Goal: Task Accomplishment & Management: Use online tool/utility

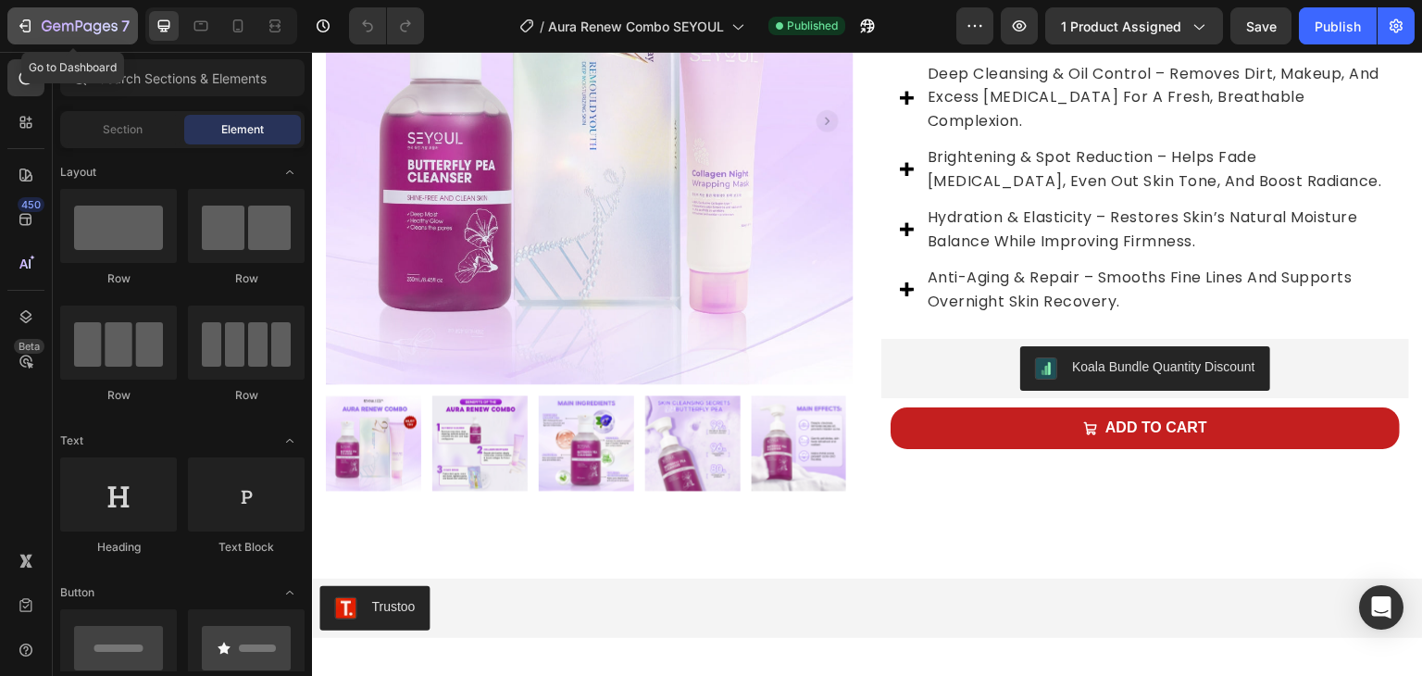
click at [92, 18] on div "7" at bounding box center [86, 26] width 88 height 22
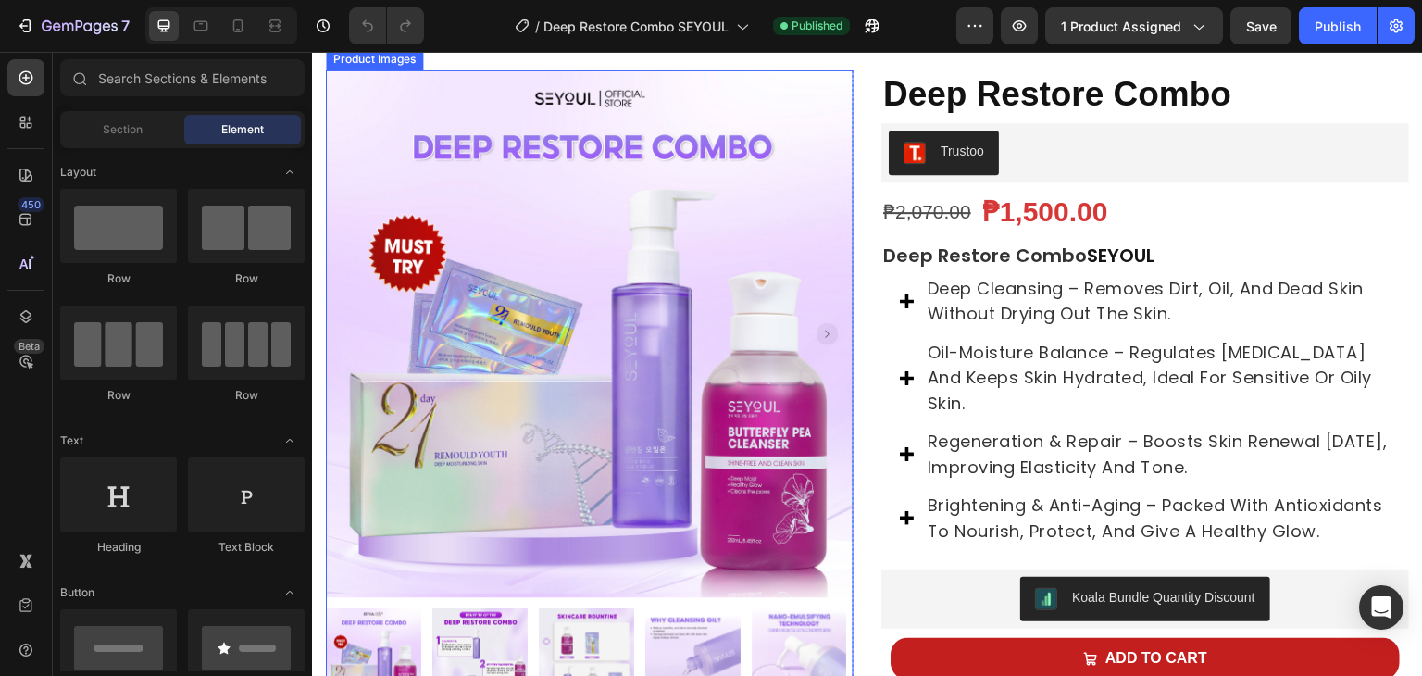
scroll to position [278, 0]
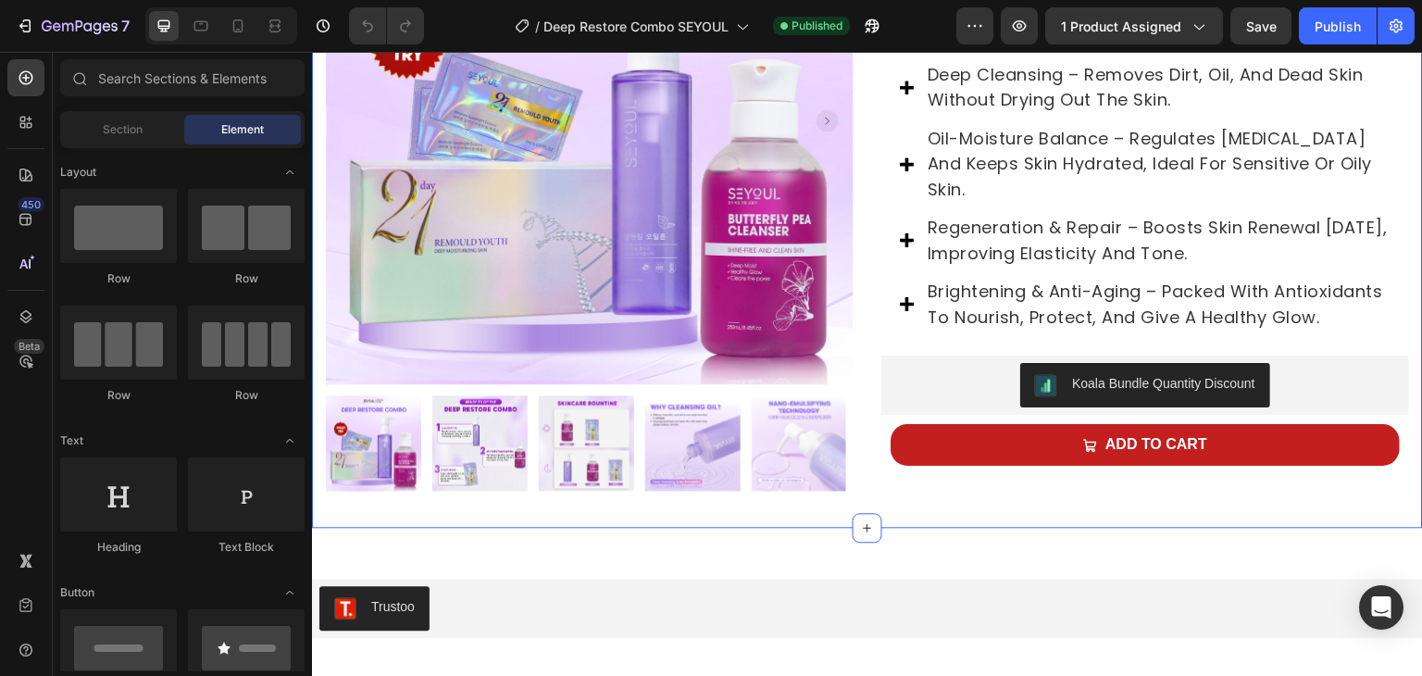
click at [785, 502] on div "Product Images Row Deep Restore Combo Product Title Trustoo Trustoo ₱2,070.00 P…" at bounding box center [867, 170] width 1111 height 716
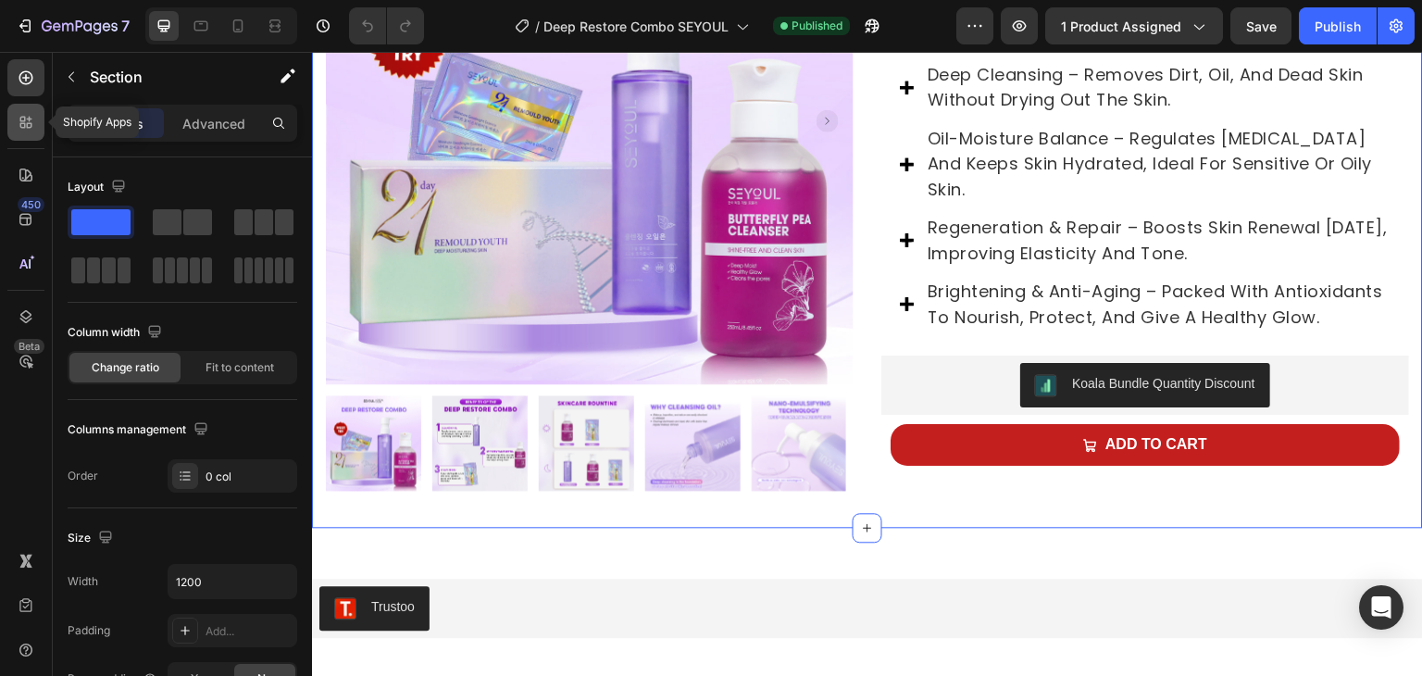
click at [19, 127] on icon at bounding box center [26, 122] width 19 height 19
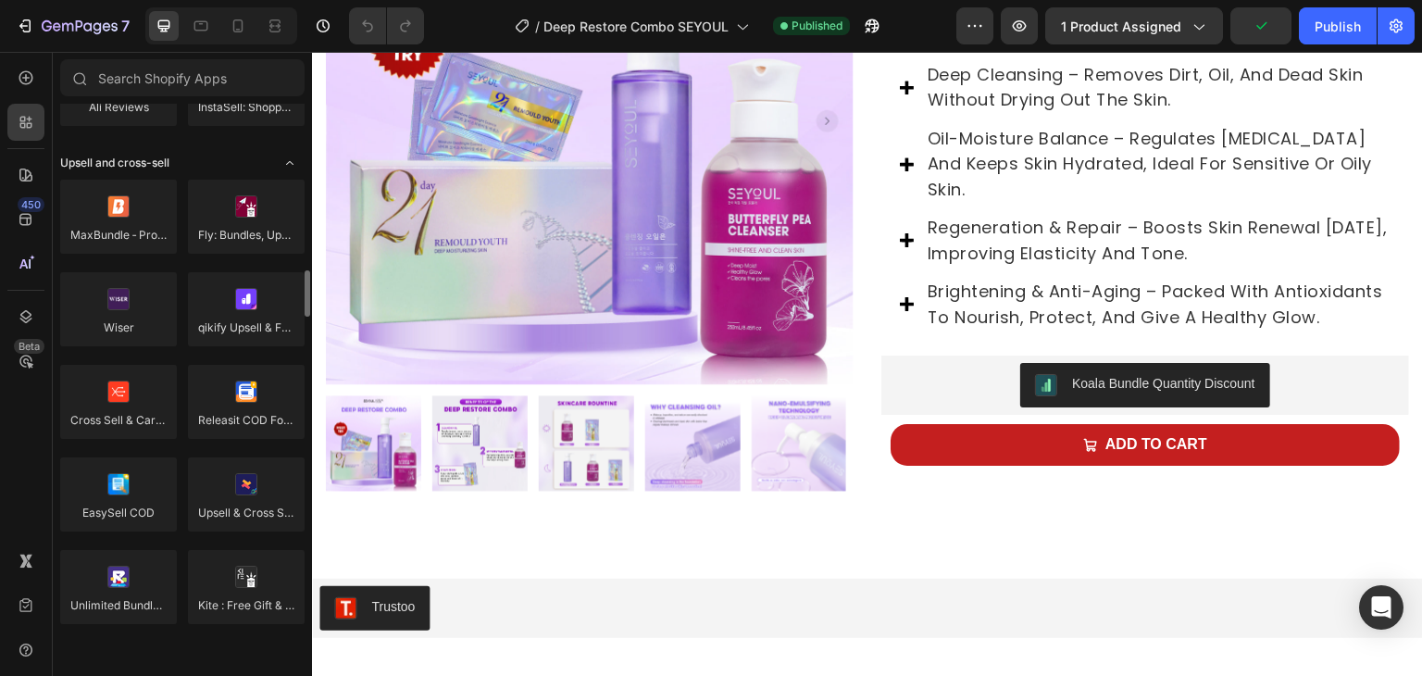
scroll to position [833, 0]
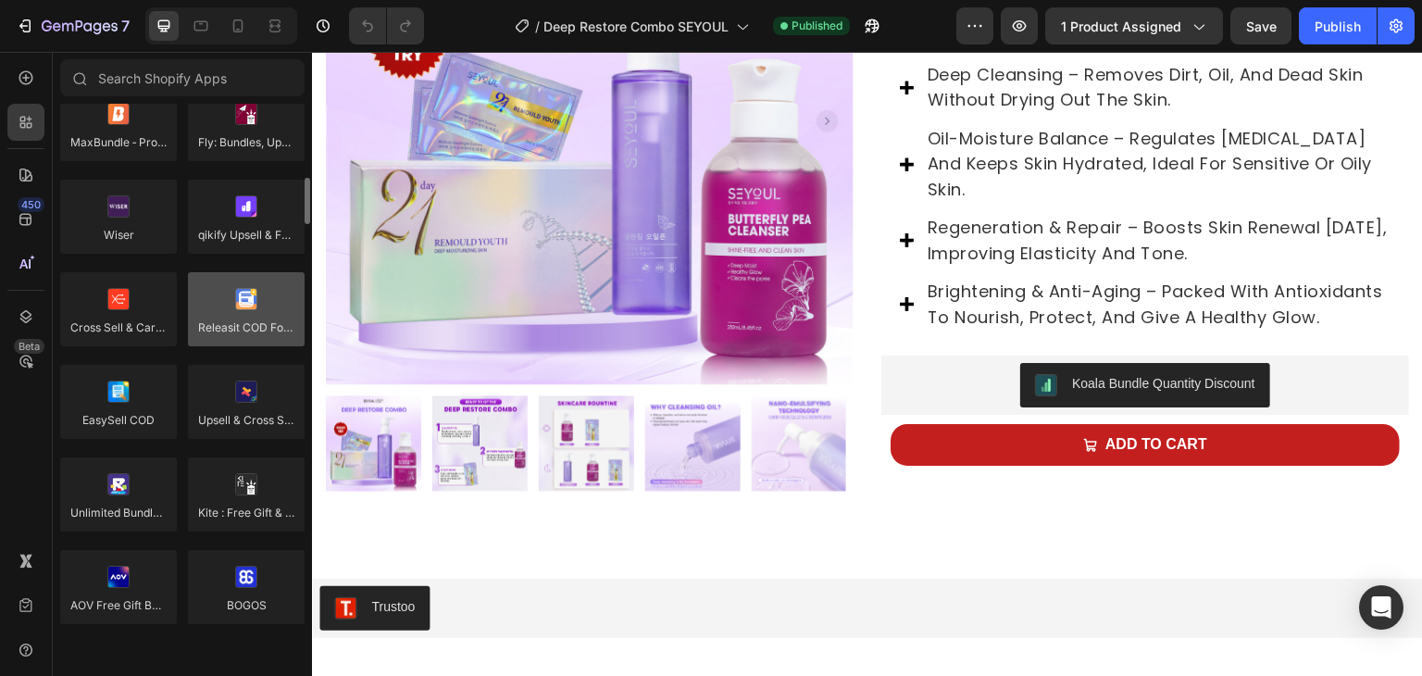
click at [216, 293] on div at bounding box center [246, 309] width 117 height 74
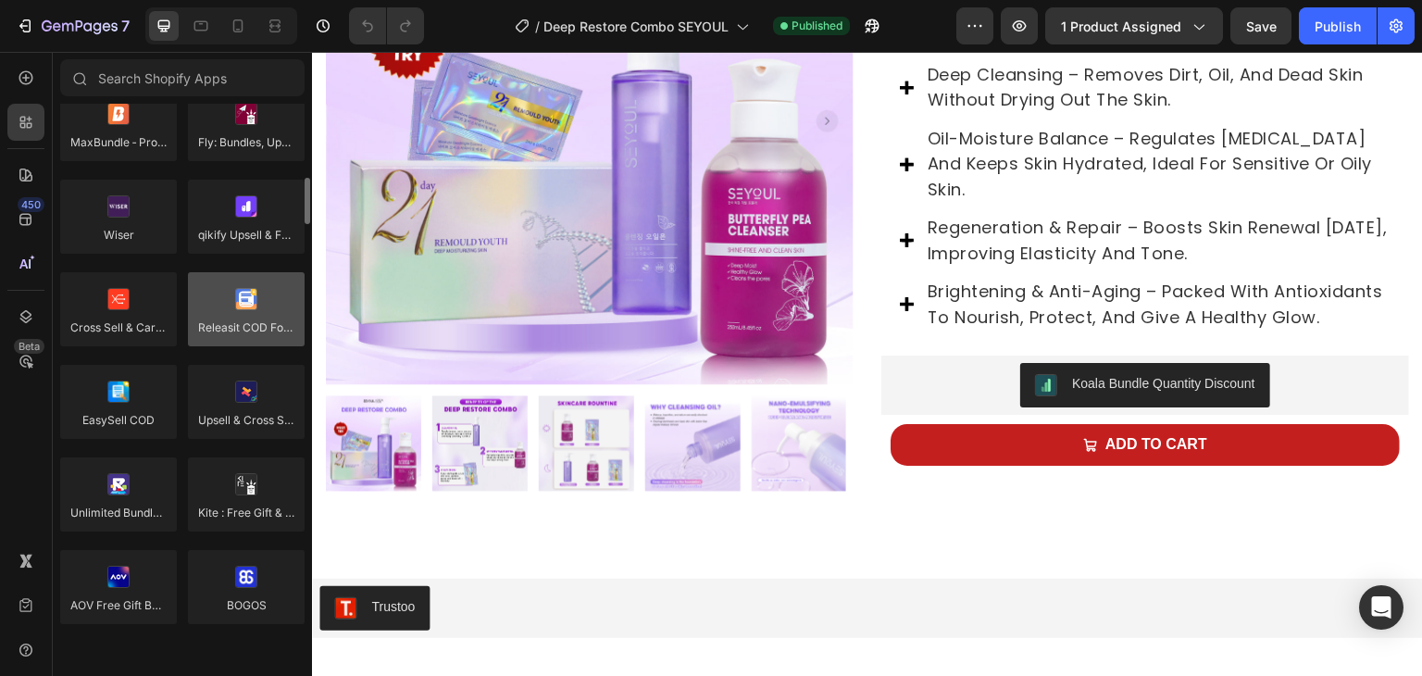
click at [216, 293] on div at bounding box center [246, 309] width 117 height 74
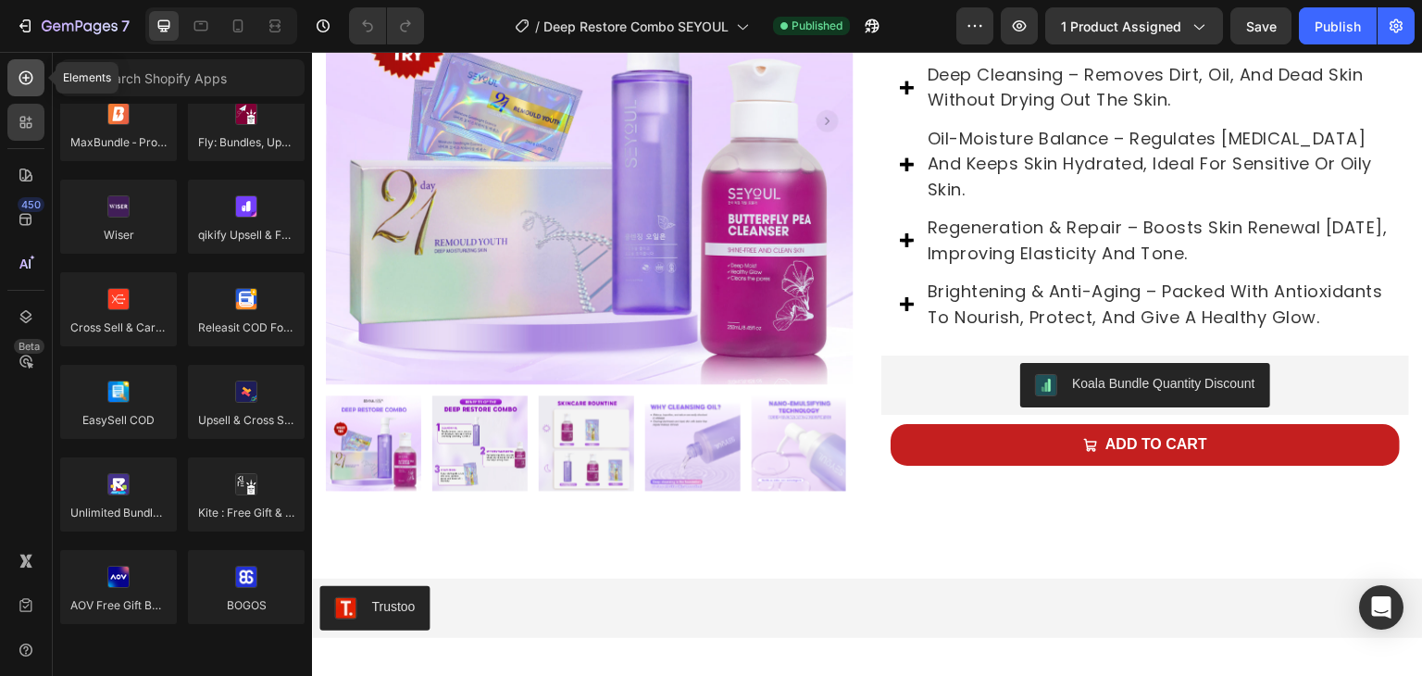
click at [43, 77] on div at bounding box center [25, 77] width 37 height 37
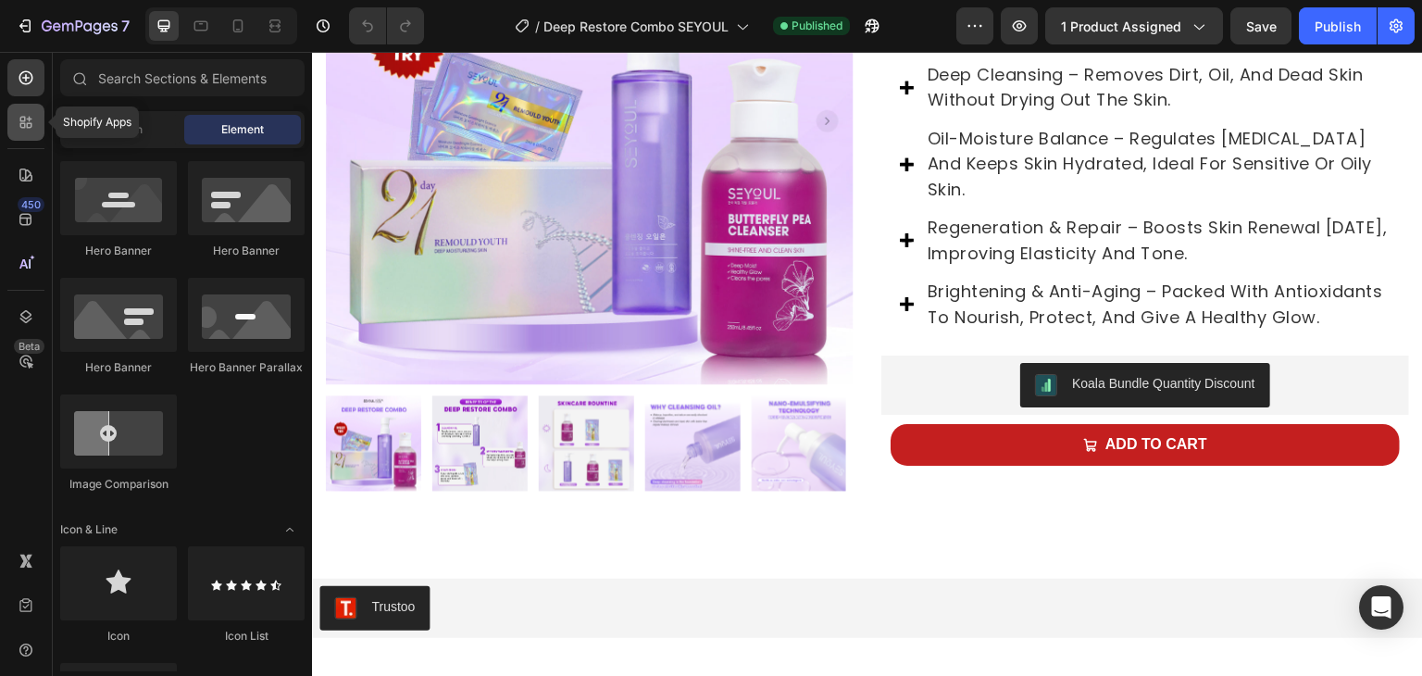
click at [22, 139] on div at bounding box center [25, 122] width 37 height 37
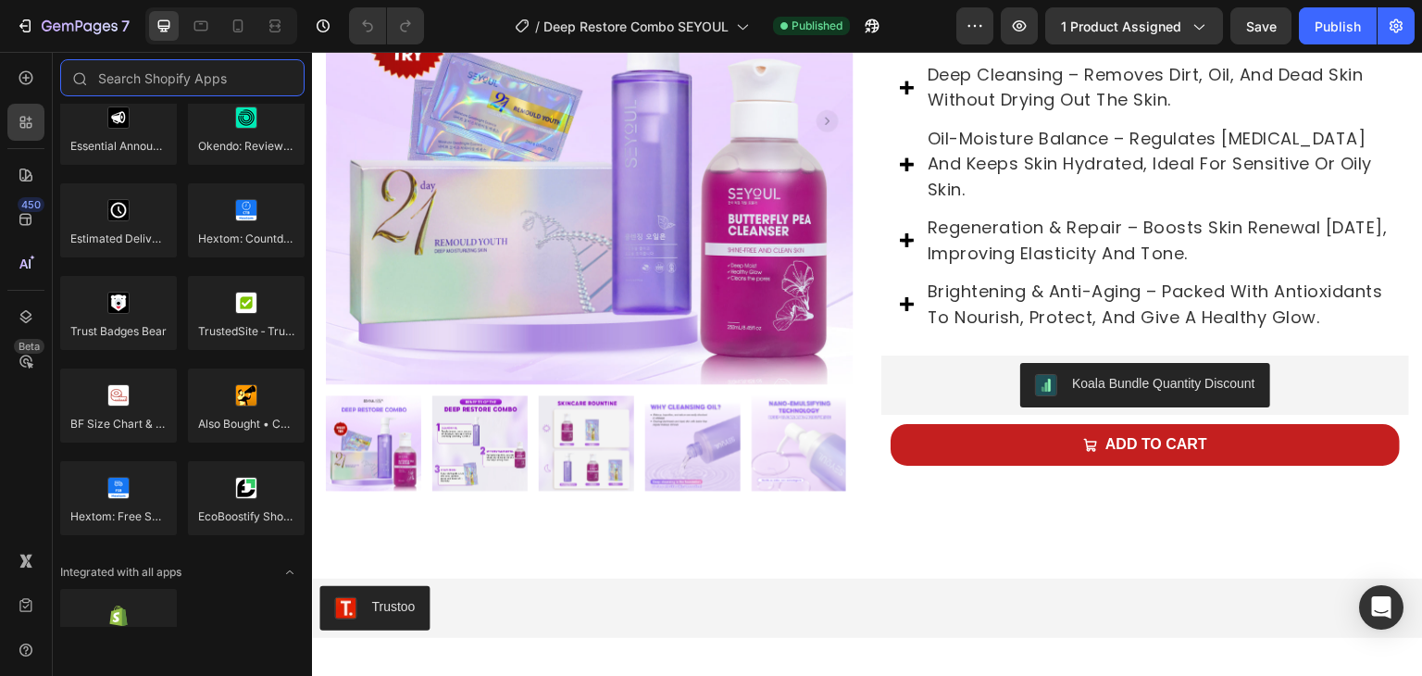
scroll to position [5330, 0]
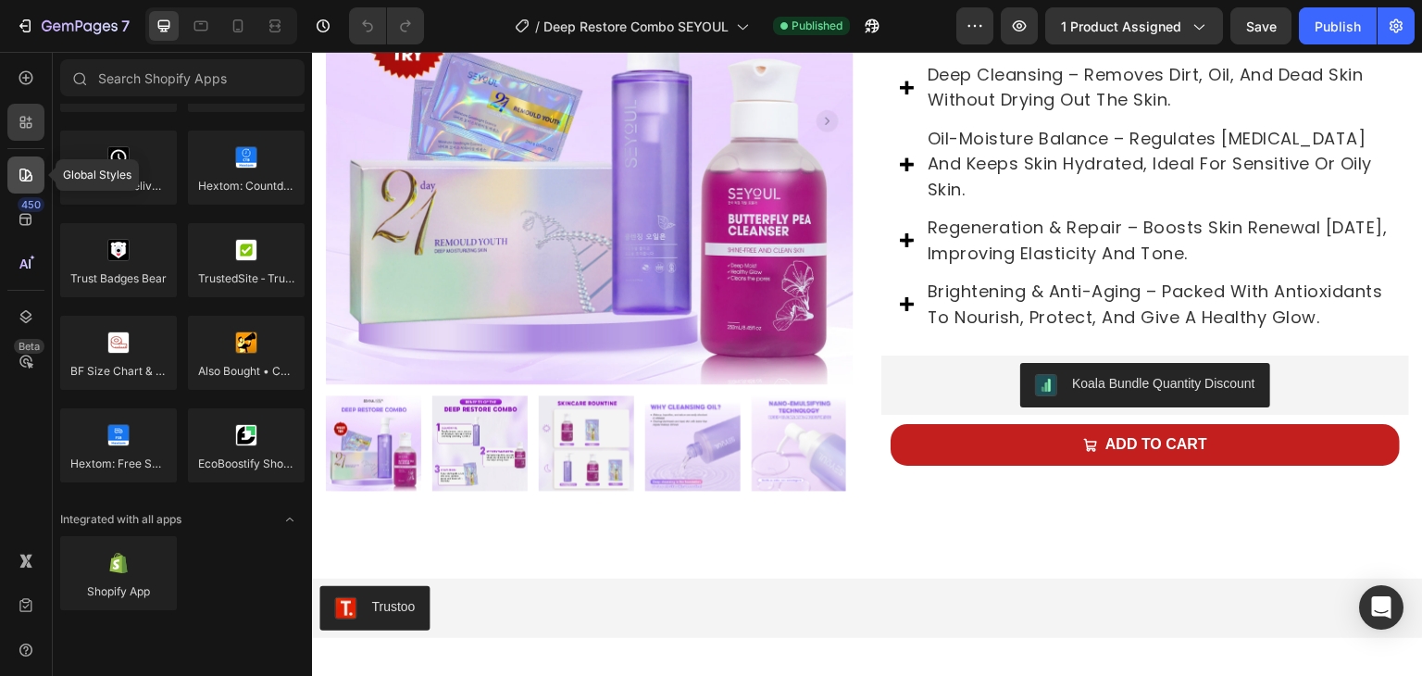
click at [24, 175] on icon at bounding box center [26, 175] width 19 height 19
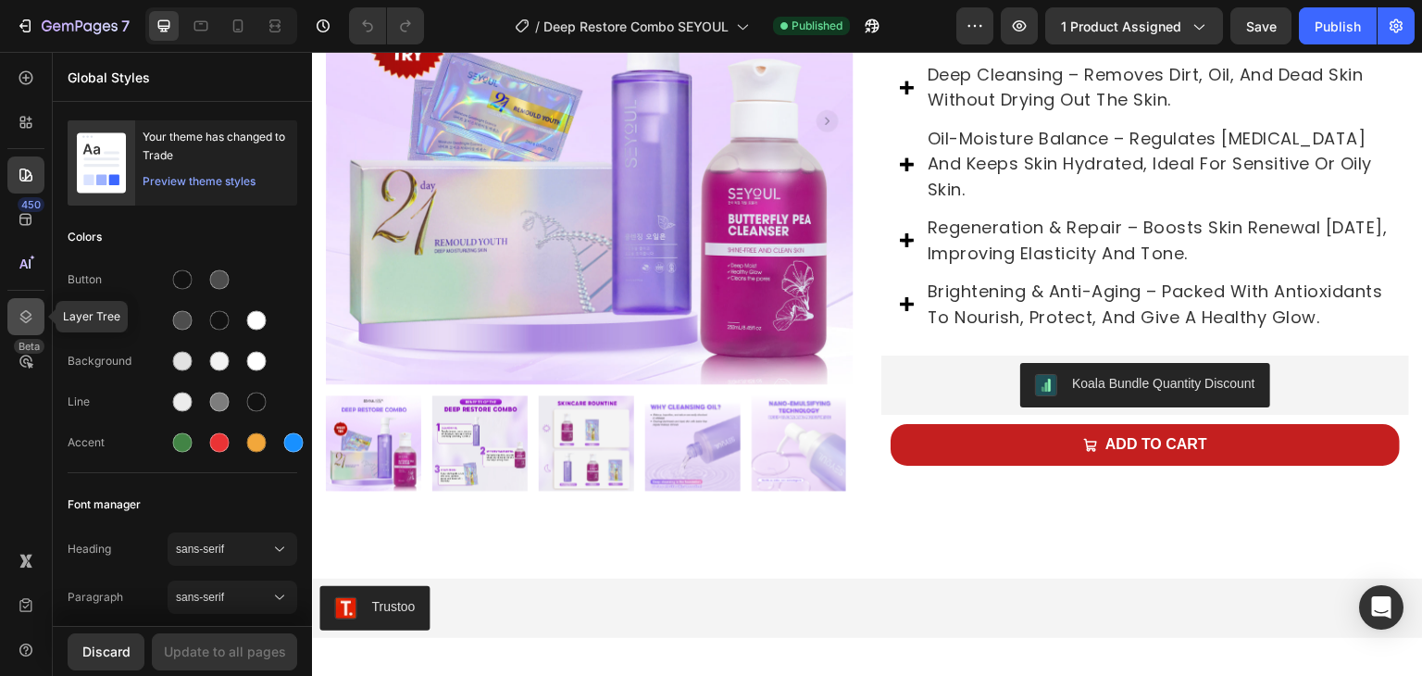
click at [28, 307] on icon at bounding box center [26, 316] width 19 height 19
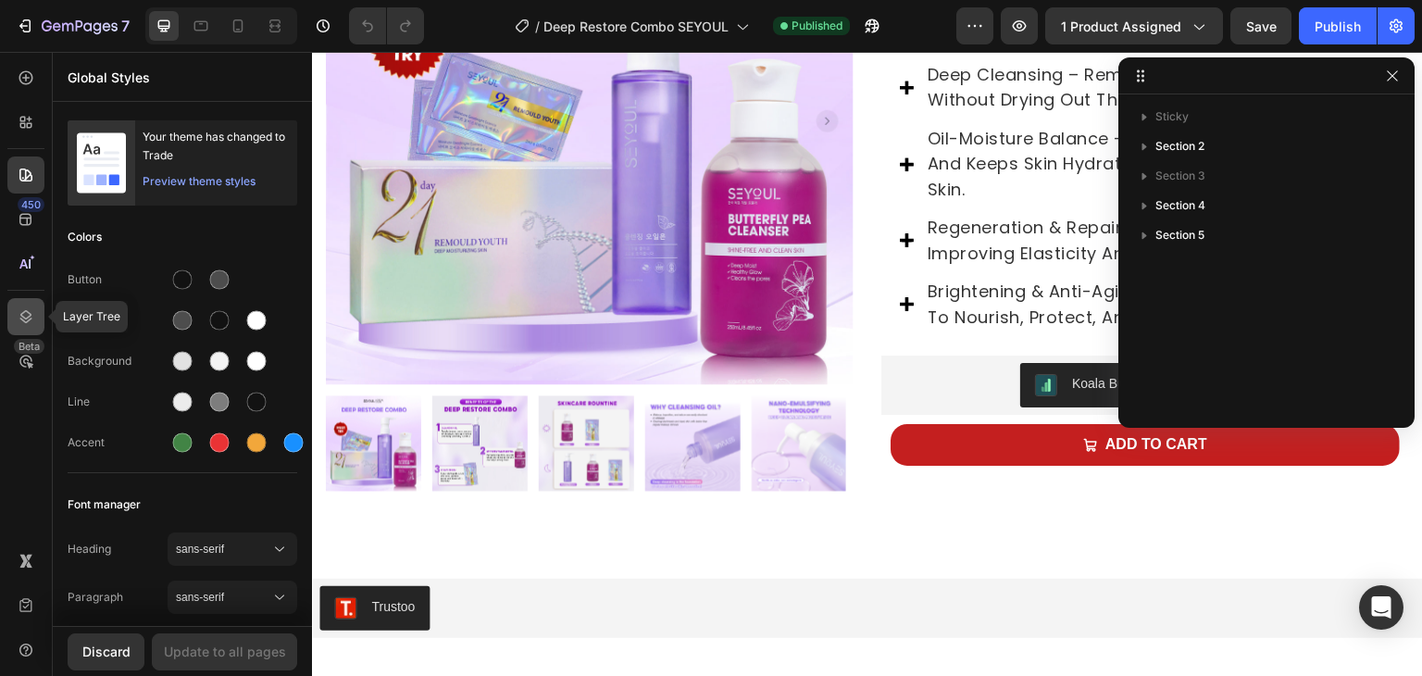
click at [28, 307] on icon at bounding box center [26, 316] width 19 height 19
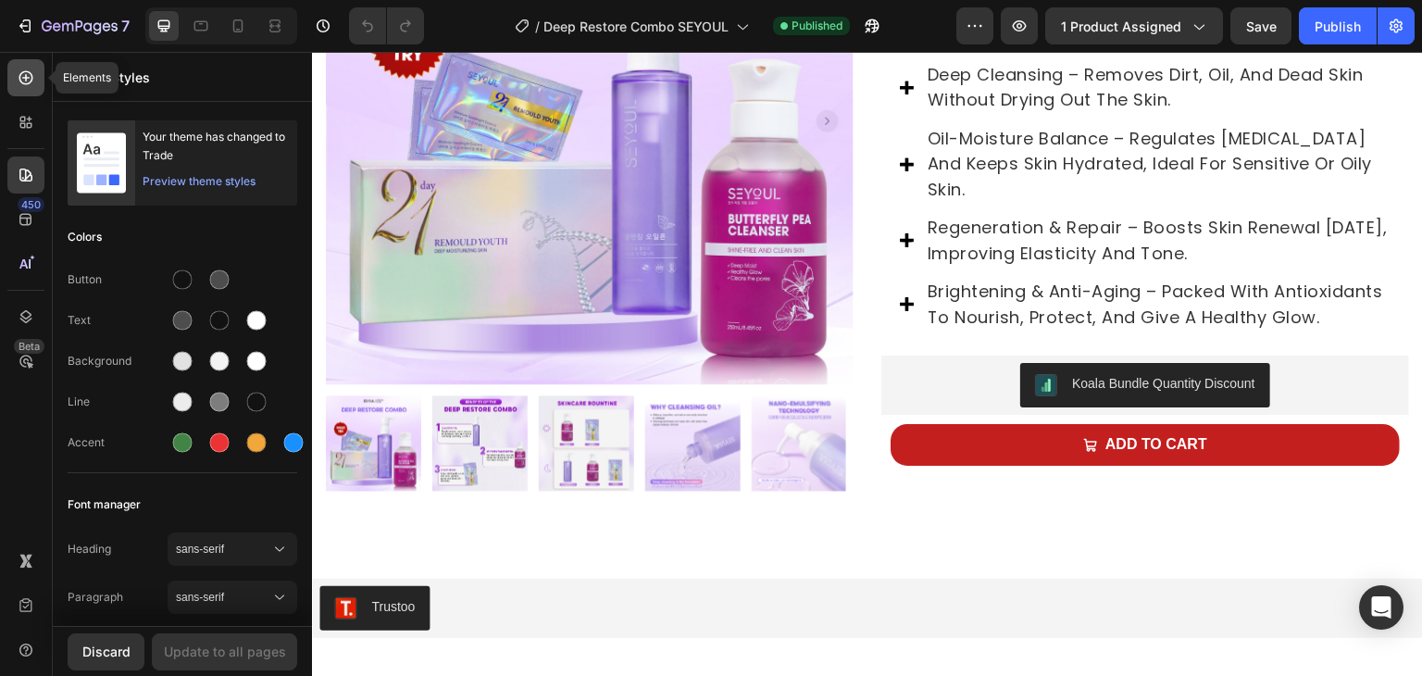
click at [37, 77] on div at bounding box center [25, 77] width 37 height 37
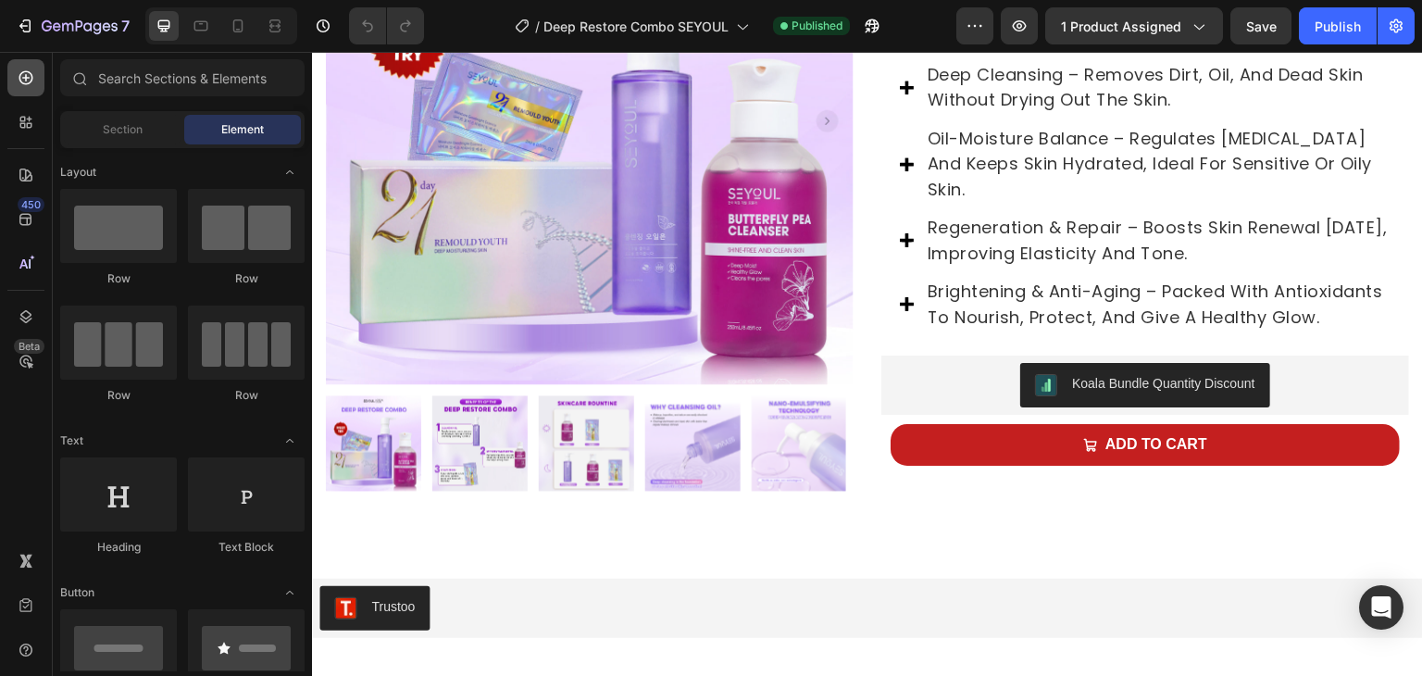
scroll to position [5087, 0]
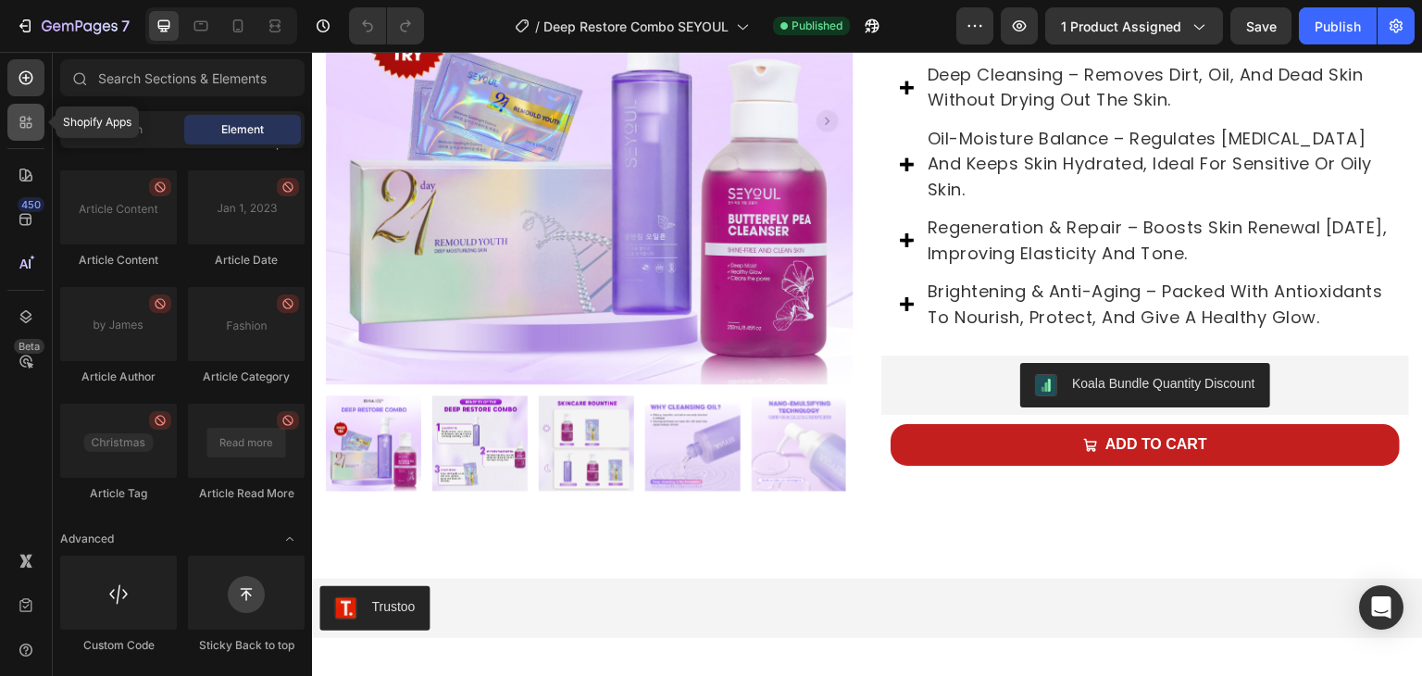
click at [26, 119] on icon at bounding box center [26, 122] width 19 height 19
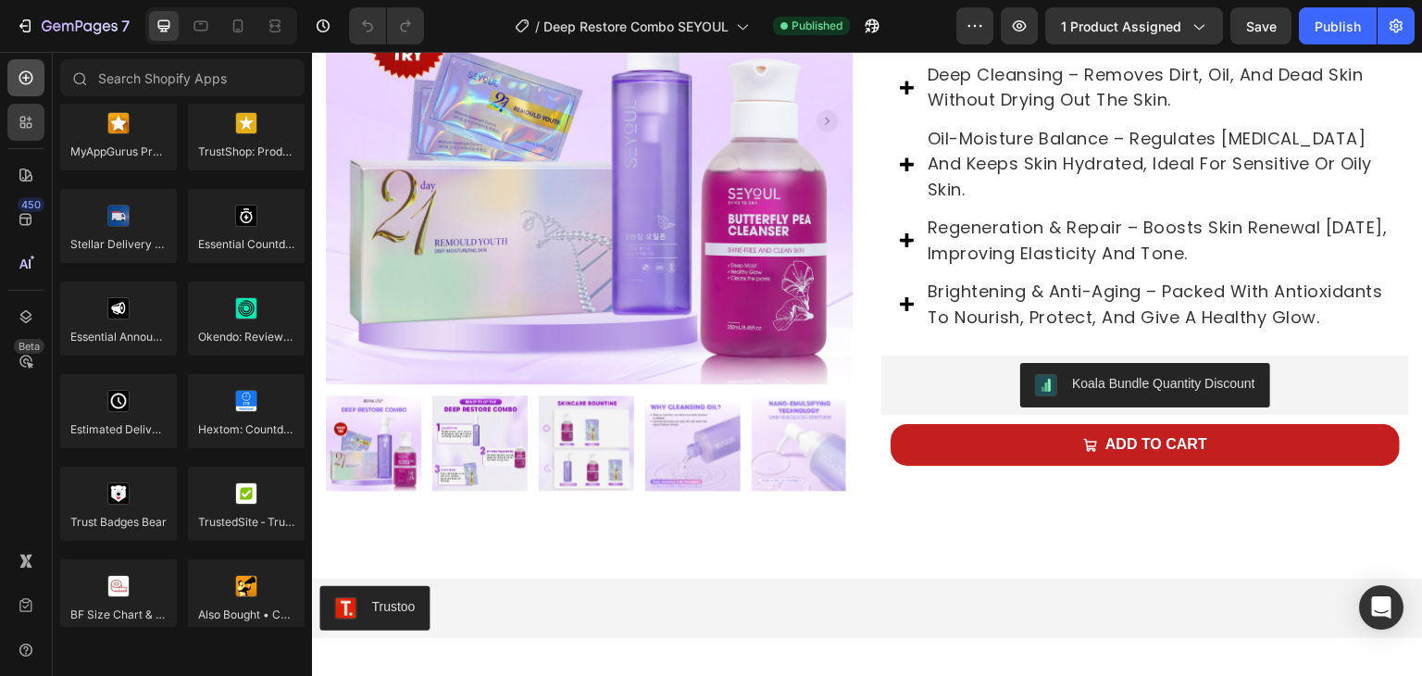
click at [26, 81] on icon at bounding box center [26, 78] width 19 height 19
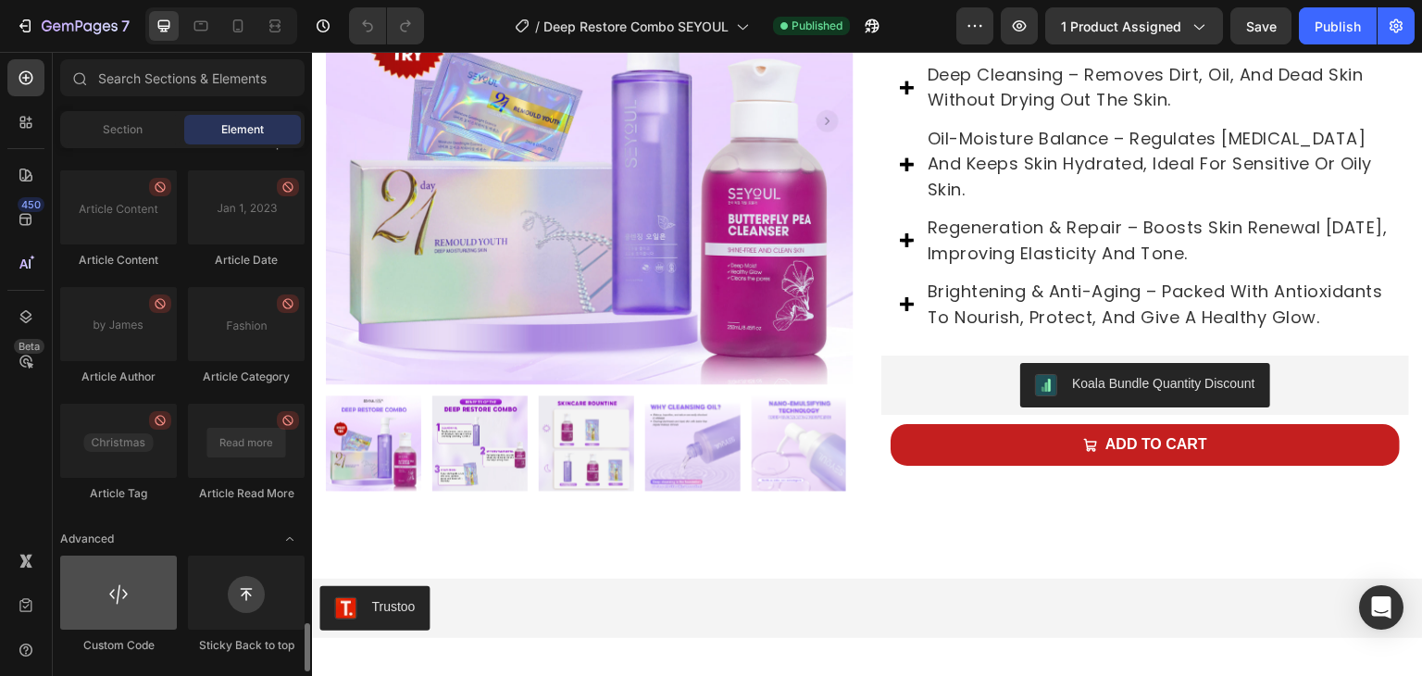
click at [108, 587] on div at bounding box center [118, 593] width 117 height 74
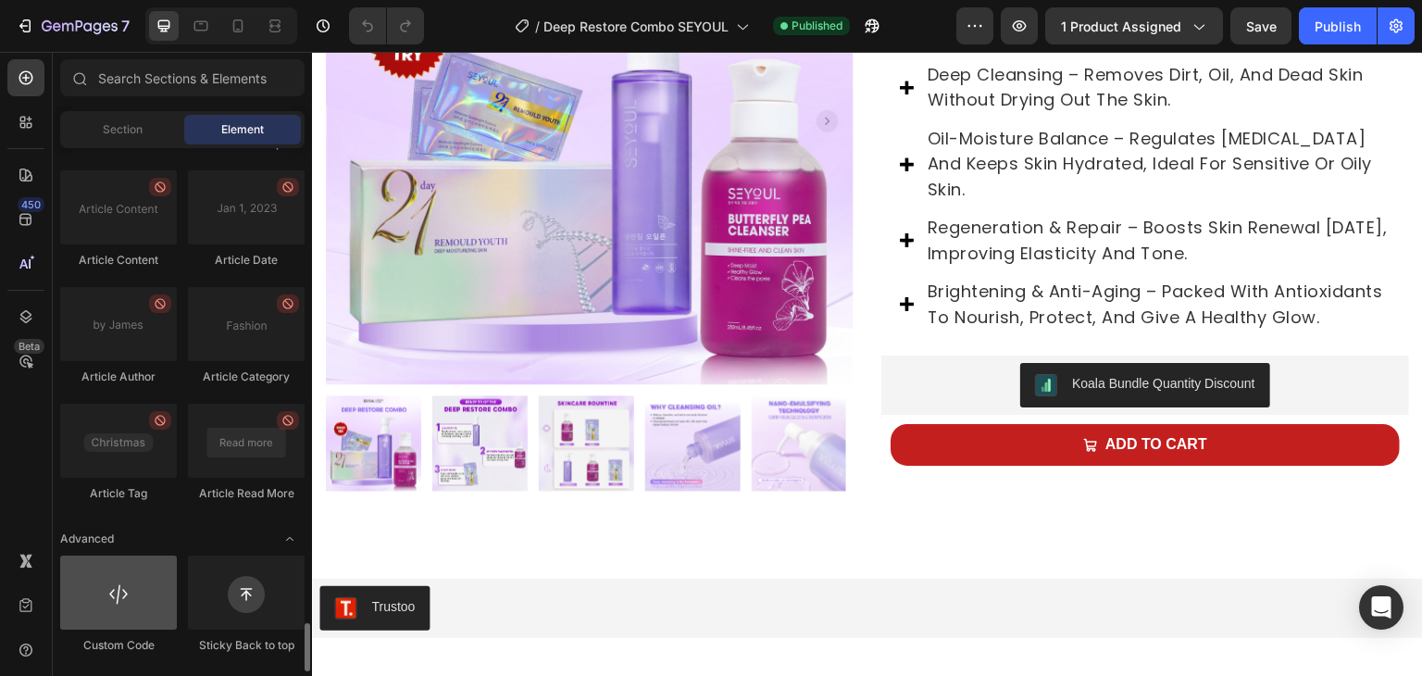
click at [108, 587] on div at bounding box center [118, 593] width 117 height 74
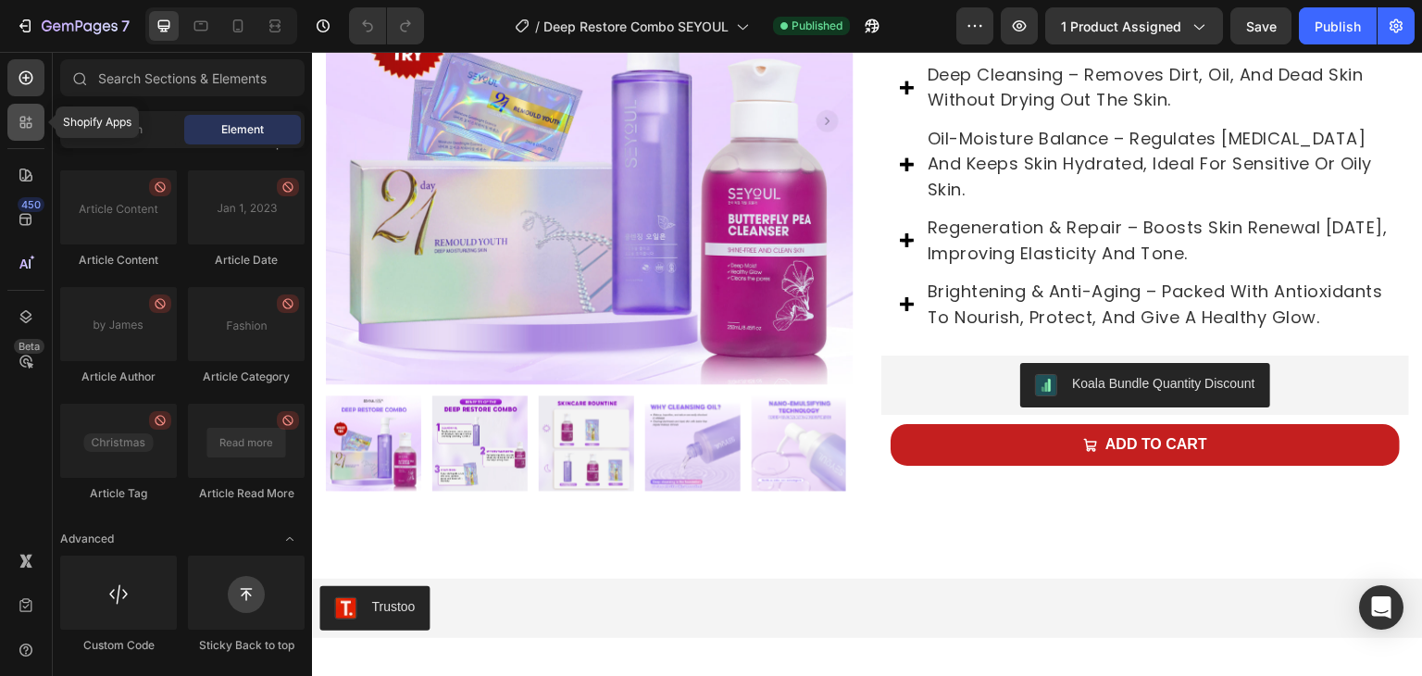
click at [22, 123] on icon at bounding box center [23, 126] width 6 height 6
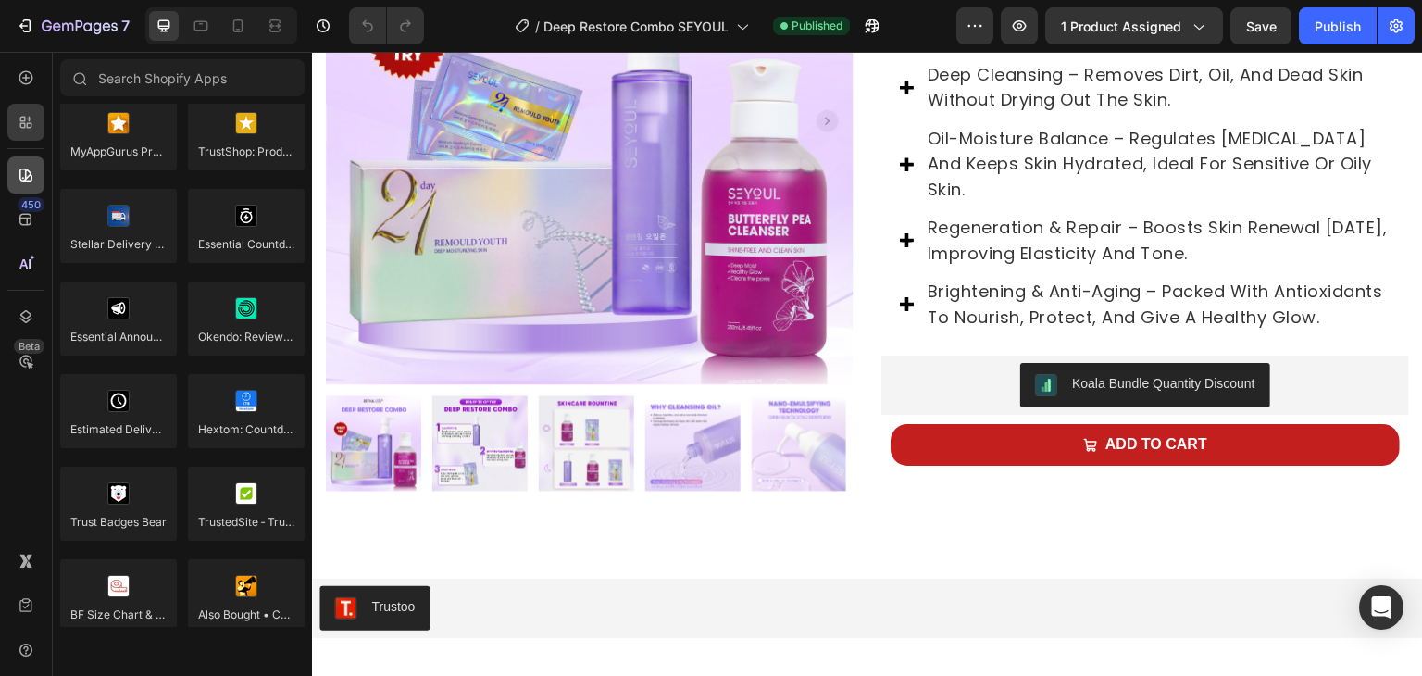
click at [30, 163] on div at bounding box center [25, 174] width 37 height 37
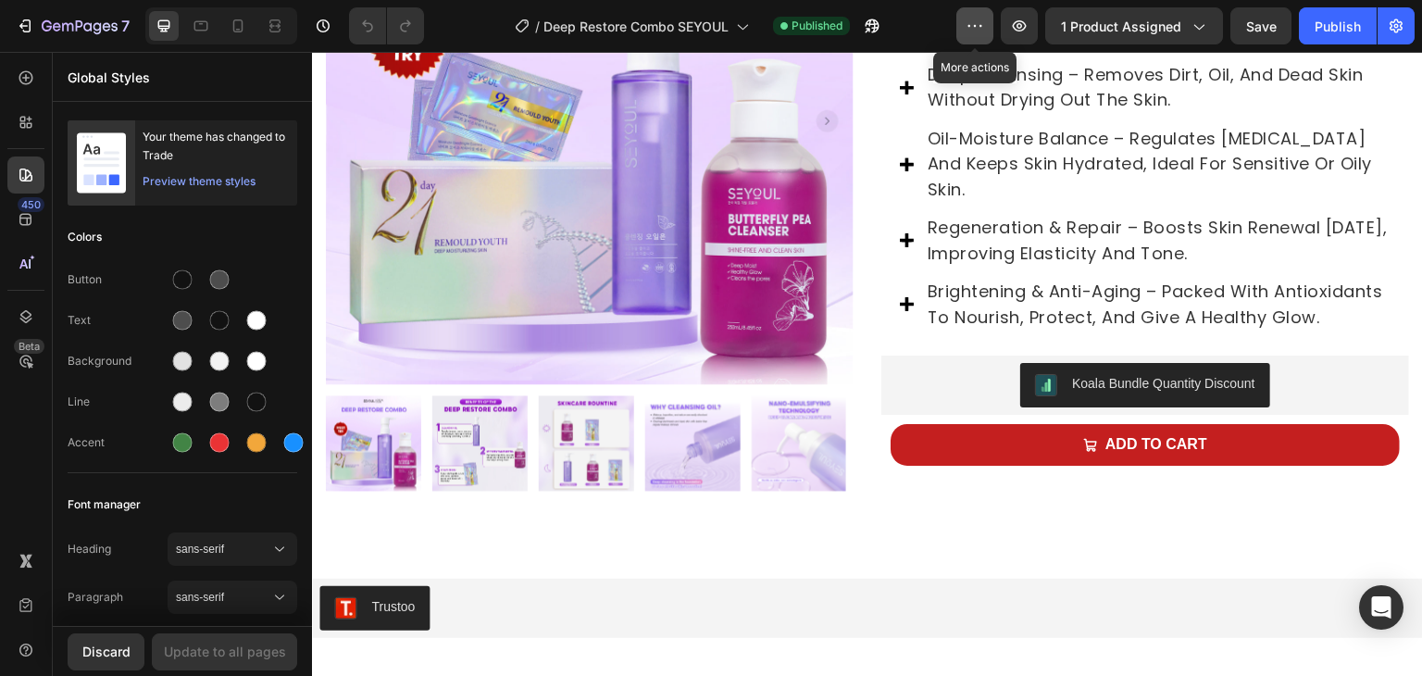
click at [980, 26] on icon "button" at bounding box center [981, 26] width 3 height 2
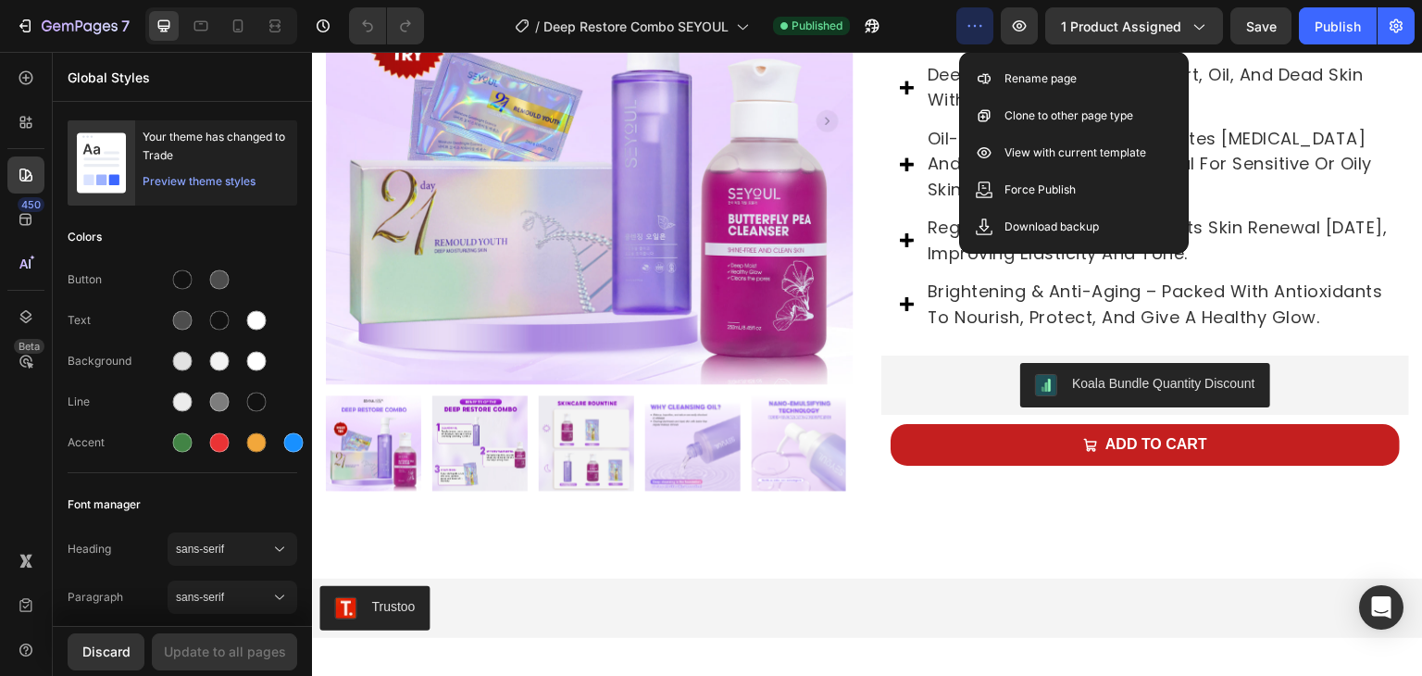
click at [980, 26] on icon "button" at bounding box center [981, 26] width 3 height 2
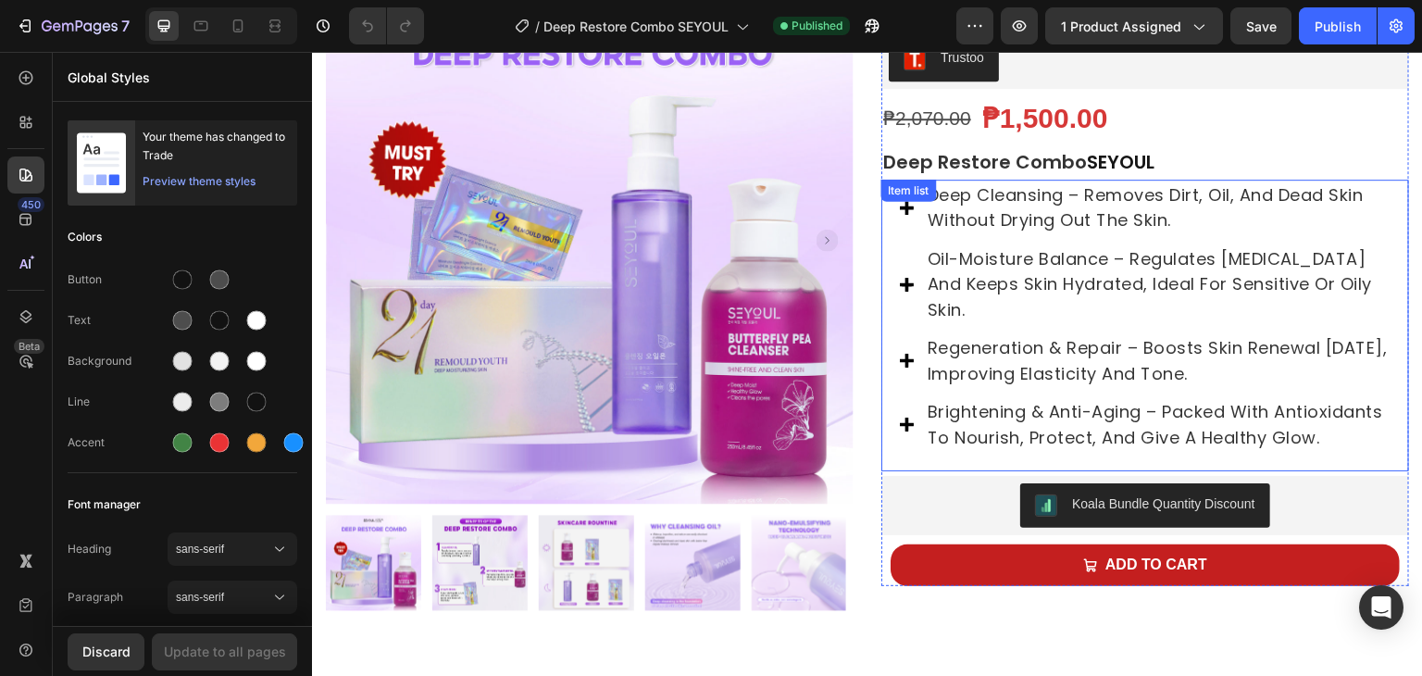
scroll to position [0, 0]
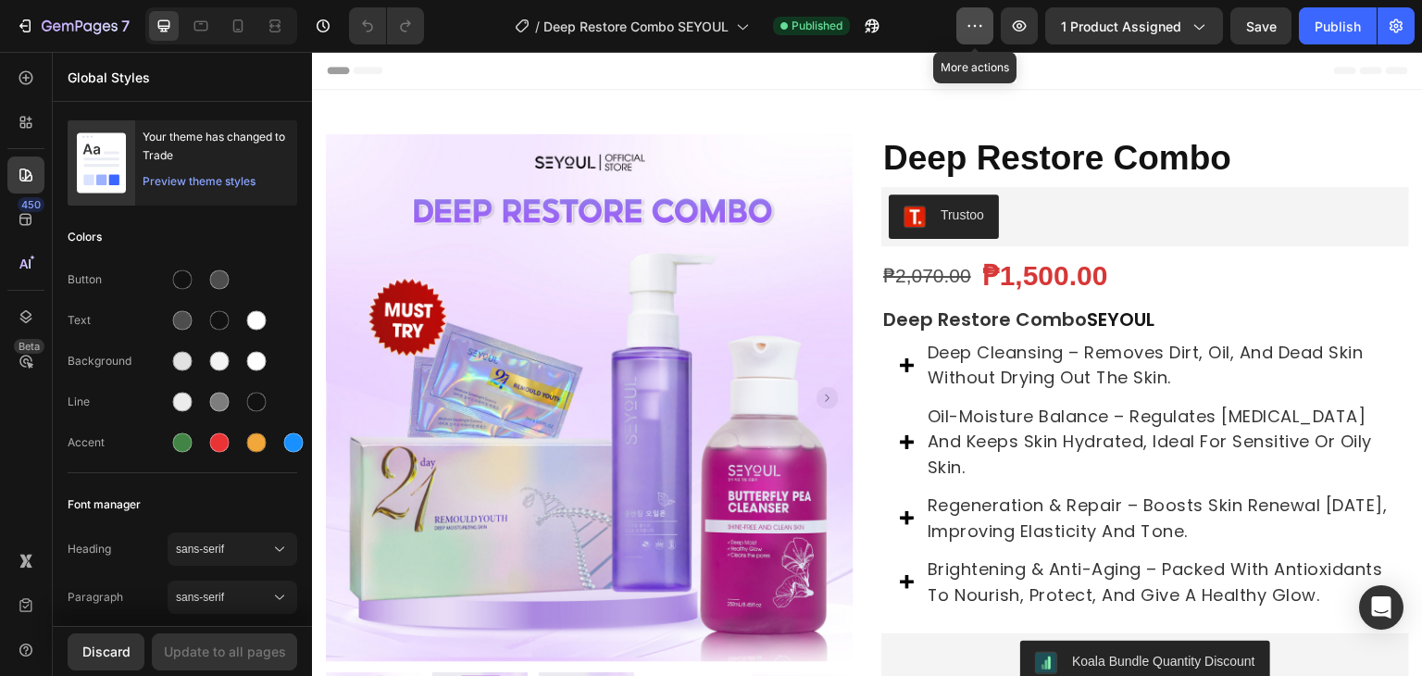
click at [980, 31] on icon "button" at bounding box center [975, 26] width 19 height 19
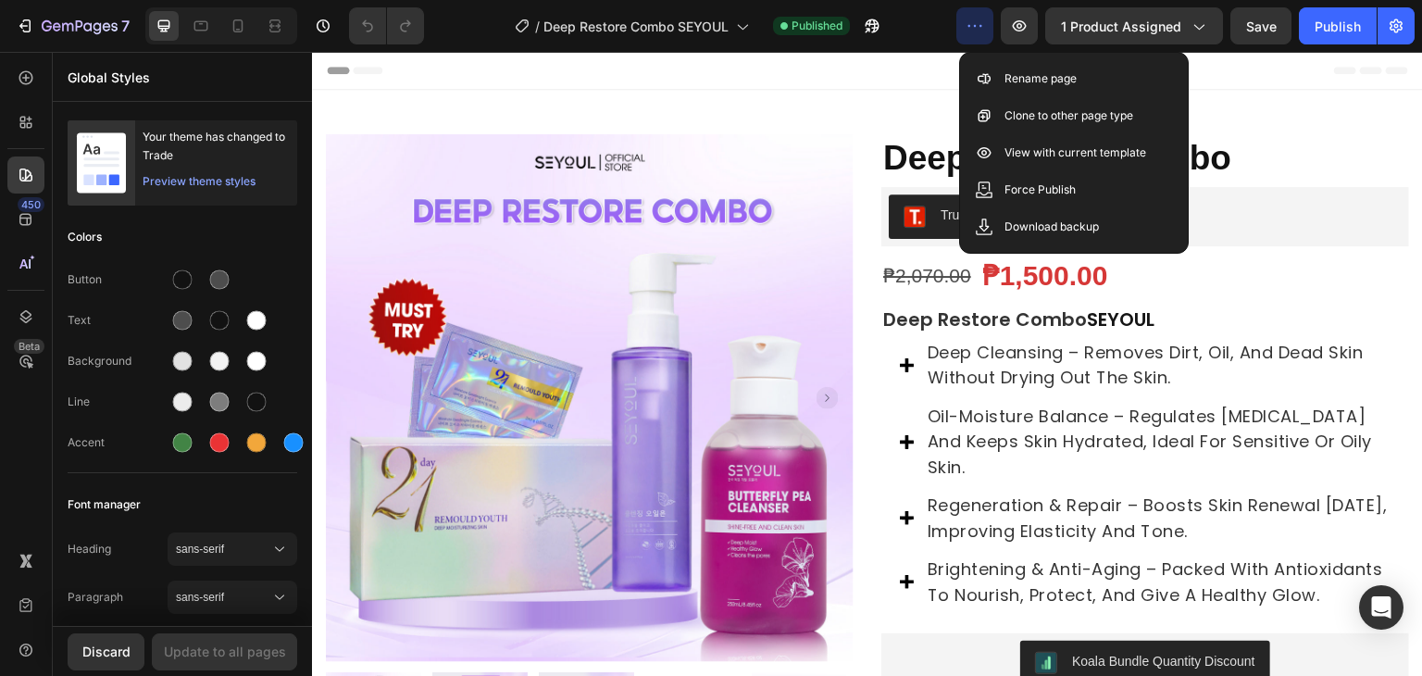
click at [980, 31] on icon "button" at bounding box center [975, 26] width 19 height 19
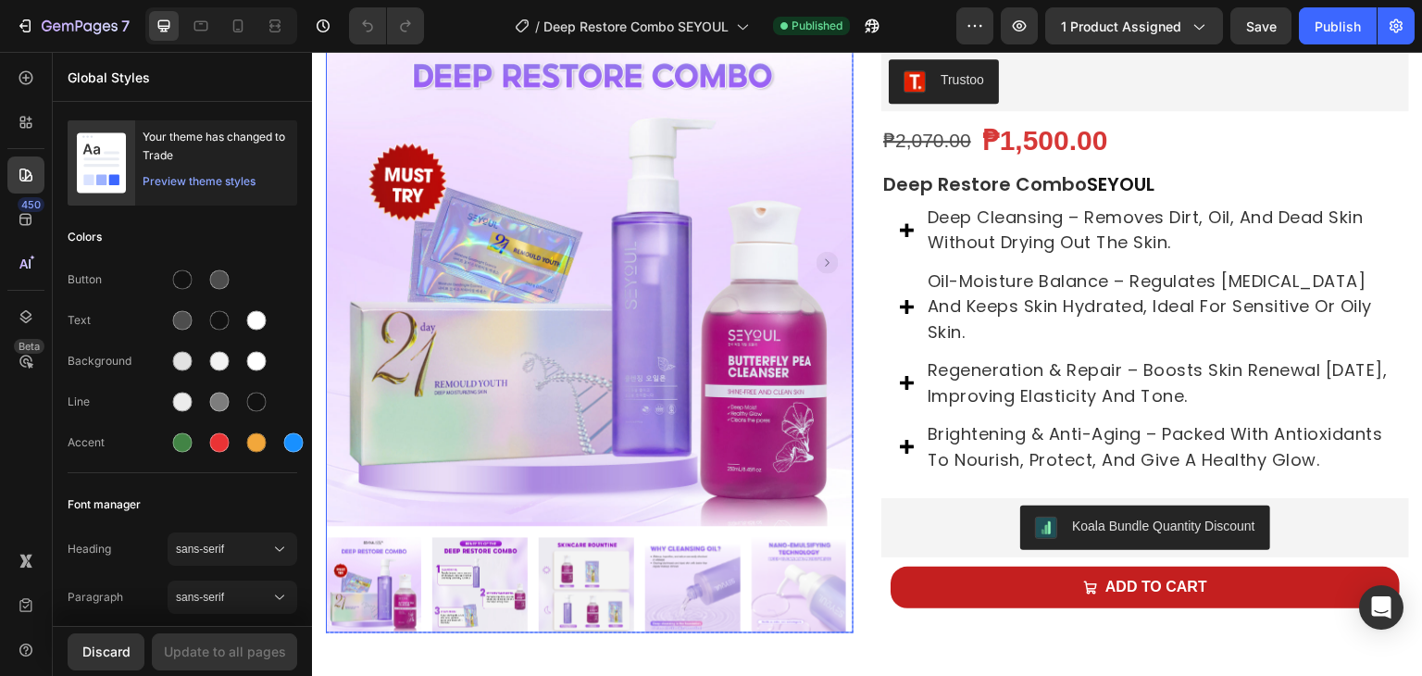
scroll to position [96, 0]
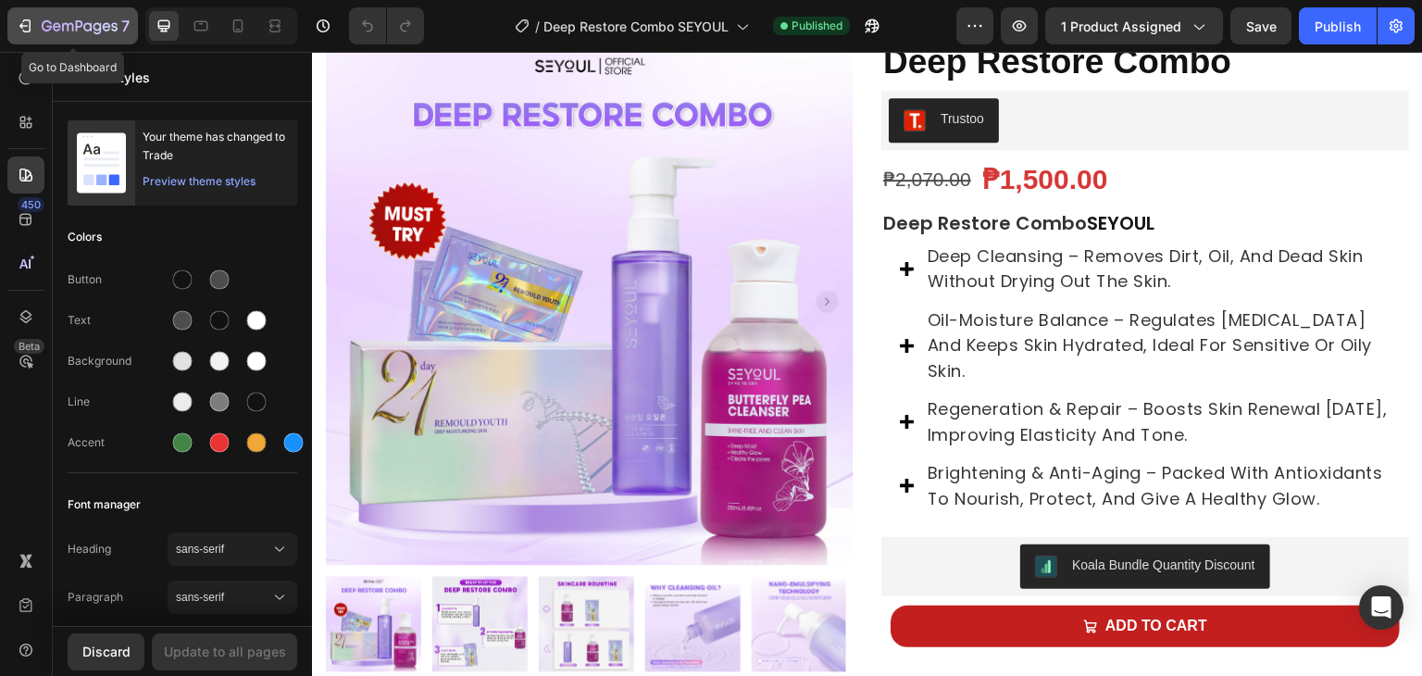
click at [19, 21] on icon "button" at bounding box center [25, 26] width 19 height 19
